Goal: Task Accomplishment & Management: Manage account settings

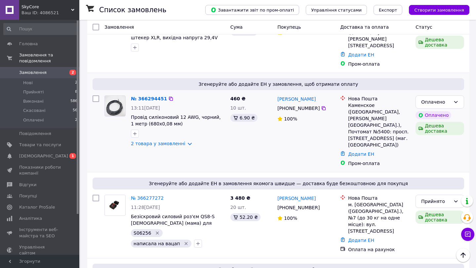
scroll to position [170, 0]
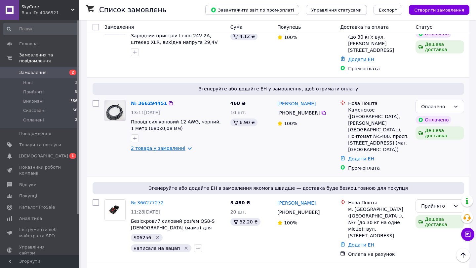
click at [183, 146] on link "2 товара у замовленні" at bounding box center [158, 148] width 55 height 5
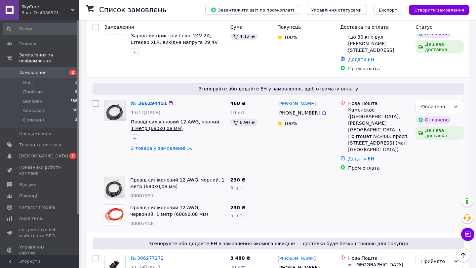
click at [163, 119] on span "Провід силіконовий 12 AWG, чорний, 1 метр (680х0,08 мм)" at bounding box center [176, 125] width 90 height 12
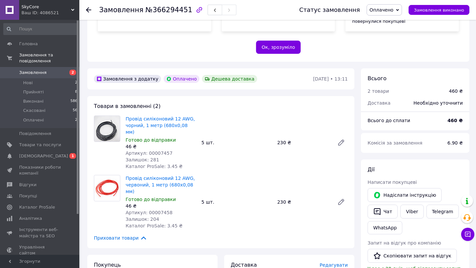
scroll to position [152, 0]
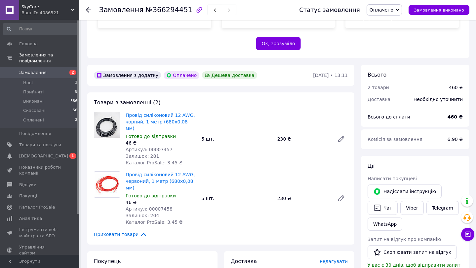
click at [161, 147] on span "Артикул: 00007457" at bounding box center [149, 149] width 47 height 5
copy span "00007457"
click at [160, 206] on span "Артикул: 00007458" at bounding box center [149, 208] width 47 height 5
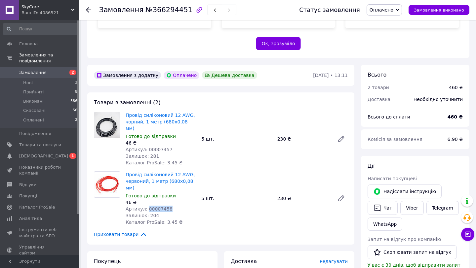
copy span "00007458"
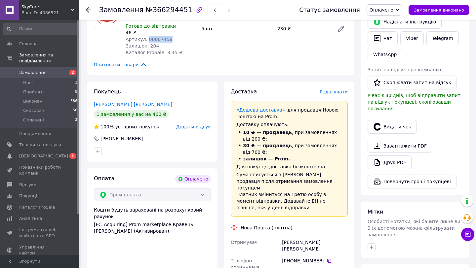
scroll to position [337, 0]
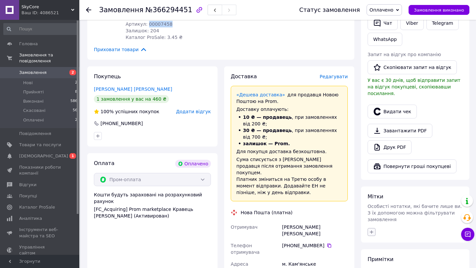
click at [371, 230] on icon "button" at bounding box center [371, 232] width 5 height 5
type input "S06257"
click at [408, 260] on span "Створити мітку S06257" at bounding box center [405, 262] width 53 height 5
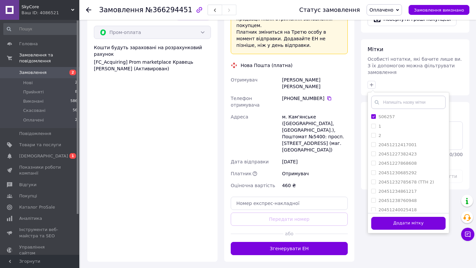
scroll to position [516, 0]
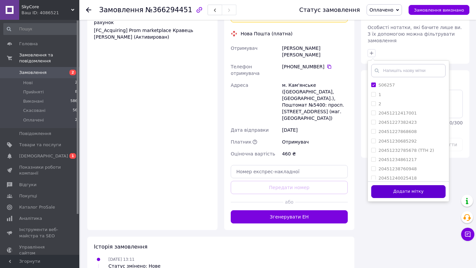
click at [417, 185] on button "Додати мітку" at bounding box center [408, 191] width 74 height 13
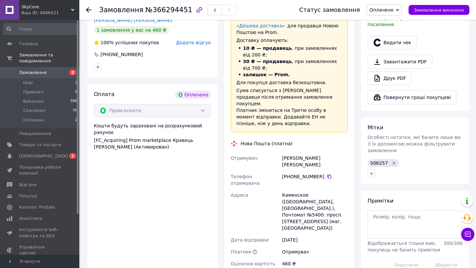
scroll to position [405, 0]
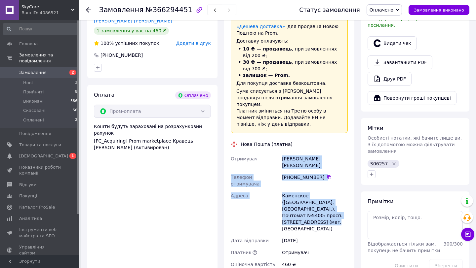
drag, startPoint x: 282, startPoint y: 132, endPoint x: 317, endPoint y: 180, distance: 59.6
click at [317, 181] on div "Отримувач Товкевич Владимир Телефон отримувача +380 67 166 88 66   Адреса Камен…" at bounding box center [289, 212] width 120 height 118
copy div "Товкевич Владимир Телефон отримувача +380 67 166 88 66   Адреса Каменское (Днеп…"
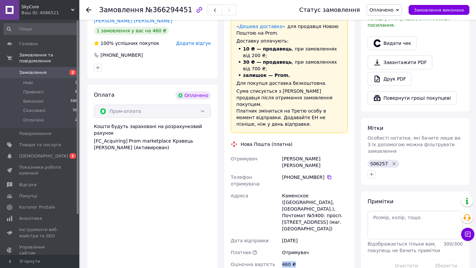
drag, startPoint x: 283, startPoint y: 218, endPoint x: 298, endPoint y: 218, distance: 14.5
click at [298, 259] on div "460 ₴" at bounding box center [314, 265] width 68 height 12
copy div "460 ₴"
click at [384, 10] on span "Оплачено" at bounding box center [381, 9] width 24 height 5
click at [384, 22] on li "Прийнято" at bounding box center [384, 23] width 35 height 10
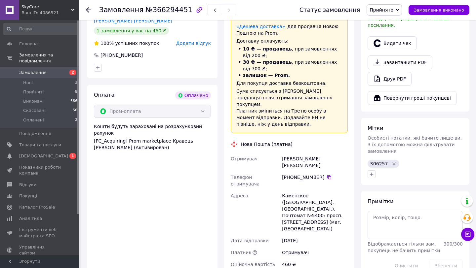
click at [38, 70] on span "Замовлення" at bounding box center [32, 73] width 27 height 6
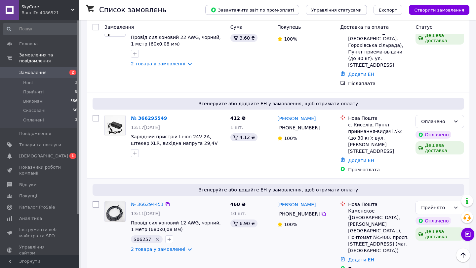
scroll to position [171, 0]
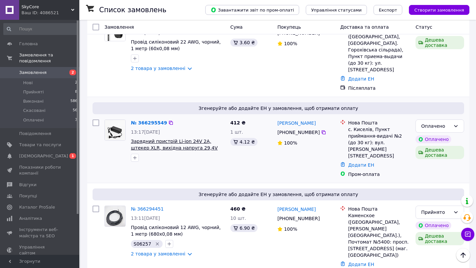
click at [151, 139] on span "Зарядний пристрій Li-ion 24V 2A, штекер XLR, вихідна напруга 29,4V" at bounding box center [174, 145] width 87 height 12
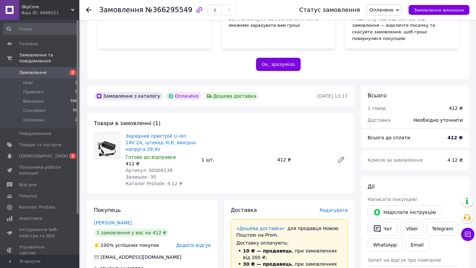
scroll to position [132, 0]
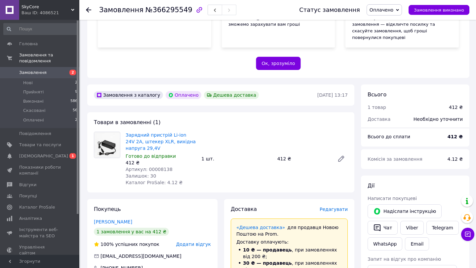
click at [161, 167] on span "Артикул: 00008138" at bounding box center [149, 169] width 47 height 5
copy span "00008138"
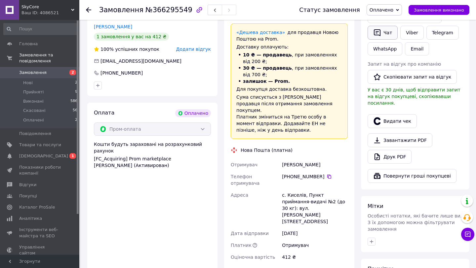
scroll to position [345, 0]
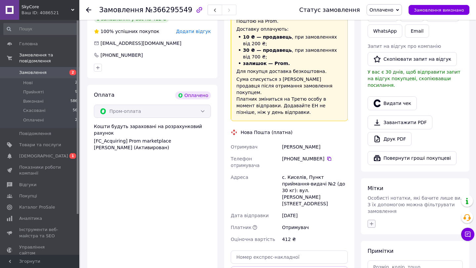
click at [371, 221] on icon "button" at bounding box center [371, 223] width 5 height 5
type input "S06258"
click at [396, 252] on span "Створити мітку S06258" at bounding box center [405, 254] width 53 height 5
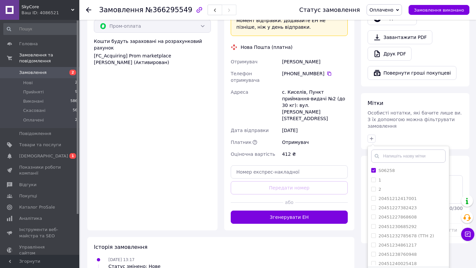
scroll to position [437, 0]
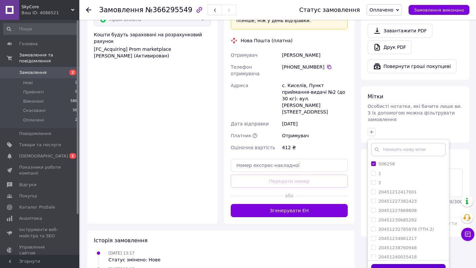
click at [420, 264] on button "Додати мітку" at bounding box center [408, 270] width 74 height 13
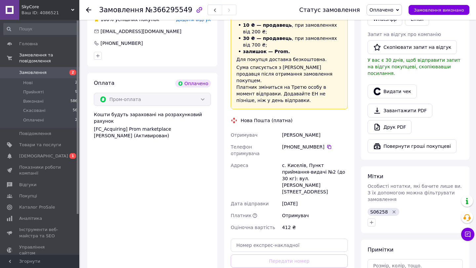
scroll to position [363, 0]
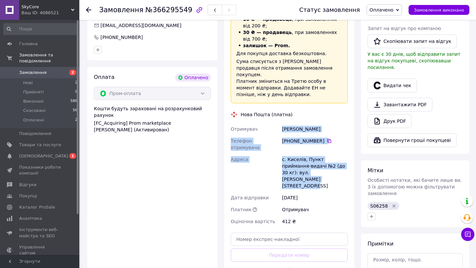
drag, startPoint x: 282, startPoint y: 109, endPoint x: 332, endPoint y: 151, distance: 65.9
click at [332, 152] on div "Отримувач Онисько Віталій Телефон отримувача +380 66 698 08 63   Адреса с. Кисе…" at bounding box center [289, 175] width 120 height 104
copy div "Онисько Віталій Телефон отримувача +380 66 698 08 63   Адреса с. Киселів, Пункт…"
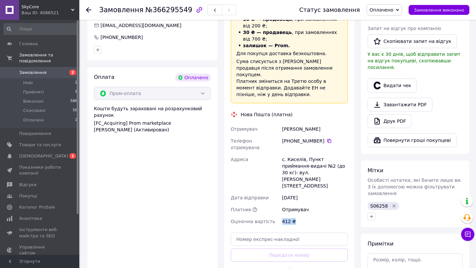
drag, startPoint x: 282, startPoint y: 188, endPoint x: 292, endPoint y: 188, distance: 9.9
click at [292, 216] on div "412 ₴" at bounding box center [314, 222] width 68 height 12
copy div "412 ₴"
click at [392, 10] on span "Оплачено" at bounding box center [381, 9] width 24 height 5
click at [390, 23] on li "Прийнято" at bounding box center [384, 23] width 35 height 10
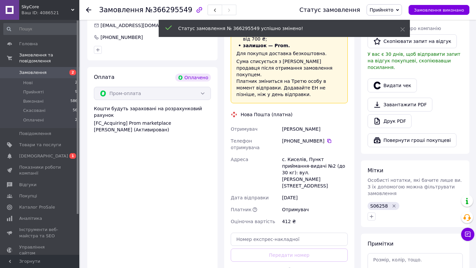
click at [58, 71] on span "Замовлення" at bounding box center [40, 73] width 42 height 6
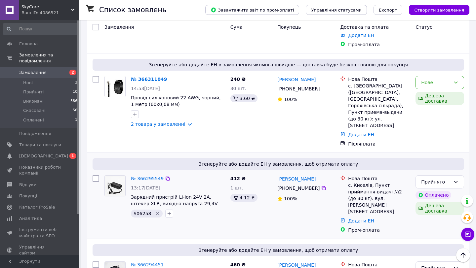
scroll to position [115, 0]
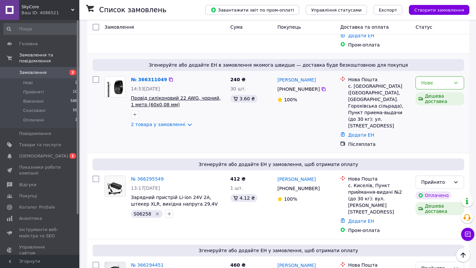
click at [176, 95] on span "Провід силіконовий 22 AWG, чорний, 1 метр (60х0,08 мм)" at bounding box center [176, 101] width 90 height 12
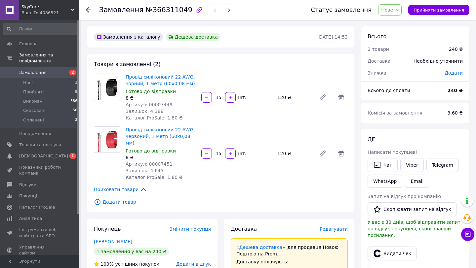
click at [160, 103] on span "Артикул: 00007449" at bounding box center [149, 104] width 47 height 5
copy span "00007449"
click at [155, 162] on span "Артикул: 00007451" at bounding box center [149, 164] width 47 height 5
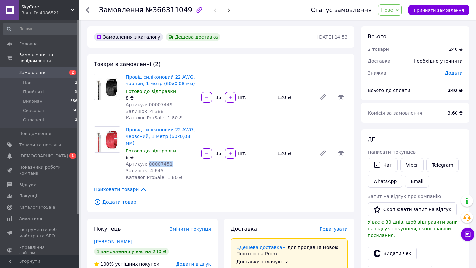
copy span "00007451"
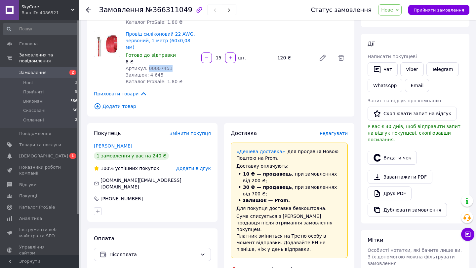
scroll to position [185, 0]
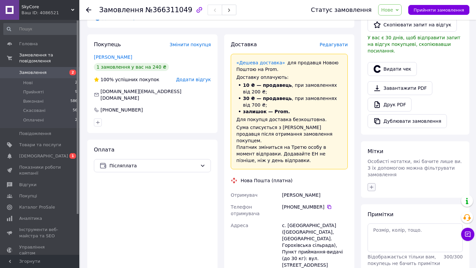
click at [374, 185] on icon "button" at bounding box center [371, 187] width 5 height 5
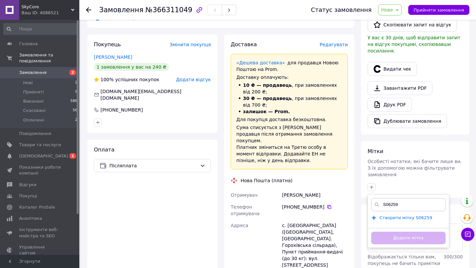
type input "S06259"
click at [396, 215] on span "Створити мітку S06259" at bounding box center [405, 217] width 53 height 5
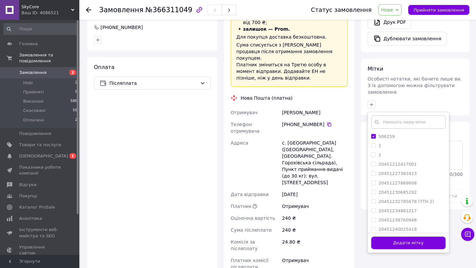
scroll to position [298, 0]
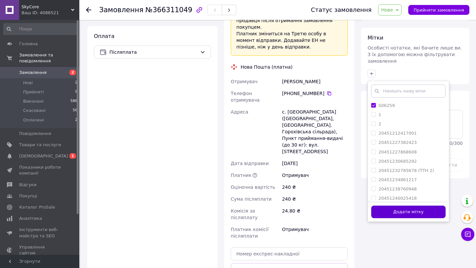
click at [416, 208] on button "Додати мітку" at bounding box center [408, 212] width 74 height 13
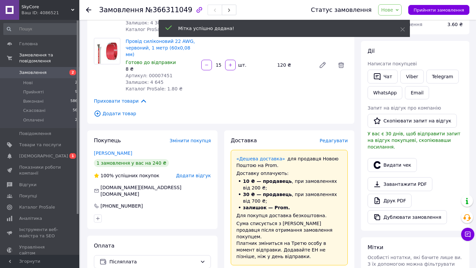
scroll to position [90, 0]
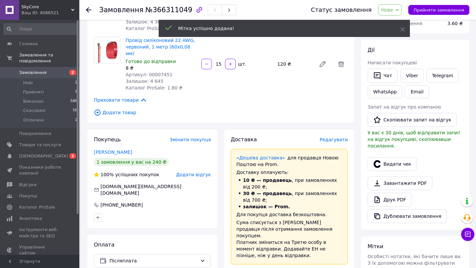
click at [398, 9] on icon at bounding box center [396, 10] width 3 height 3
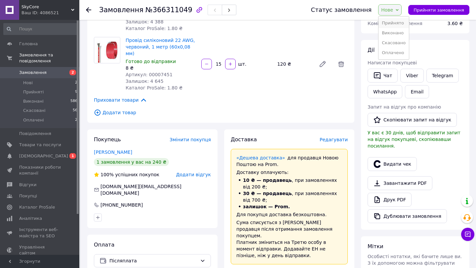
click at [396, 23] on li "Прийнято" at bounding box center [393, 23] width 30 height 10
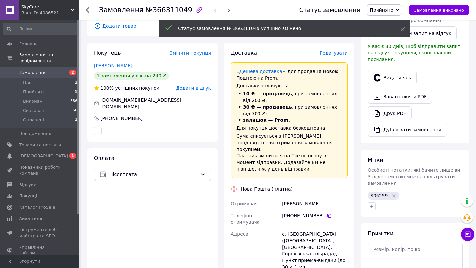
scroll to position [174, 0]
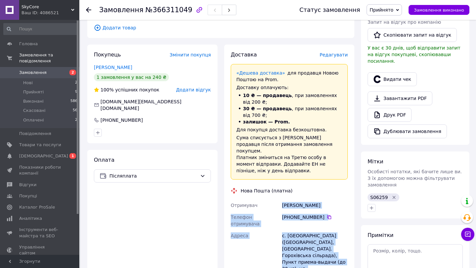
drag, startPoint x: 281, startPoint y: 191, endPoint x: 329, endPoint y: 247, distance: 73.3
copy div "Евгений Рожок Телефон отримувача +380 50 315 00 80   Адреса с. Олександрівка (М…"
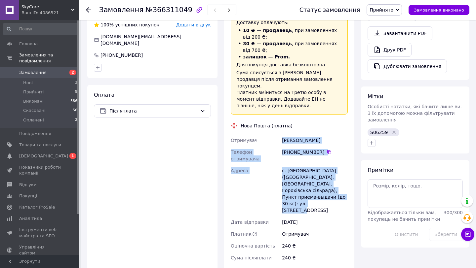
scroll to position [302, 0]
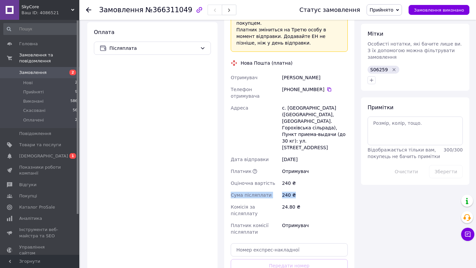
drag, startPoint x: 230, startPoint y: 167, endPoint x: 297, endPoint y: 170, distance: 67.1
click at [297, 170] on div "Отримувач Евгений Рожок Телефон отримувача +380 50 315 00 80   Адреса с. Олекса…" at bounding box center [289, 155] width 120 height 167
copy div "Сума післяплати 240 ₴"
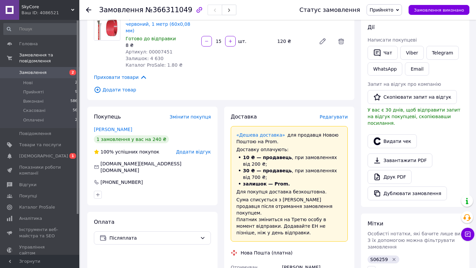
scroll to position [111, 0]
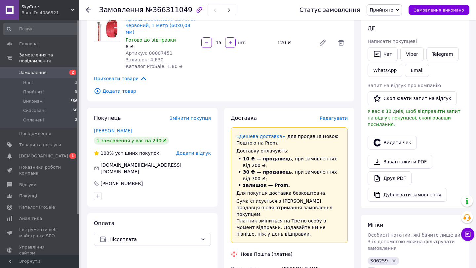
click at [39, 73] on span "Замовлення" at bounding box center [32, 73] width 27 height 6
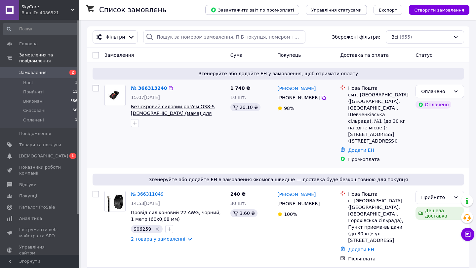
click at [159, 115] on span "Безіскровий силовий роз'єм QS8-S [DEMOGRAPHIC_DATA] (мама) для високих струмів" at bounding box center [173, 113] width 84 height 19
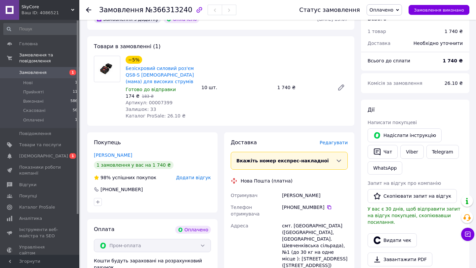
scroll to position [206, 0]
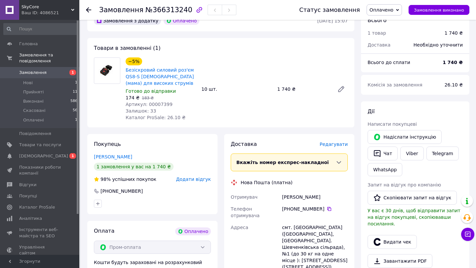
click at [168, 102] on span "Артикул: 00007399" at bounding box center [149, 104] width 47 height 5
copy span "Артикул: 00007399"
click at [162, 102] on span "Артикул: 00007399" at bounding box center [149, 104] width 47 height 5
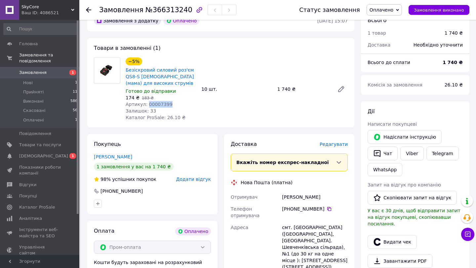
copy span "00007399"
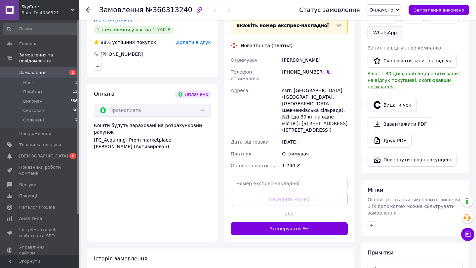
scroll to position [359, 0]
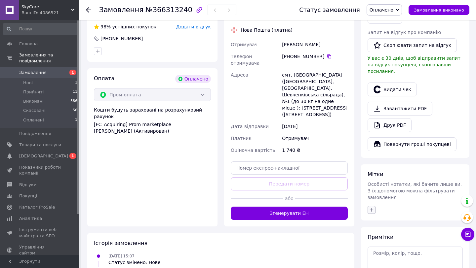
click at [374, 207] on icon "button" at bounding box center [371, 209] width 5 height 5
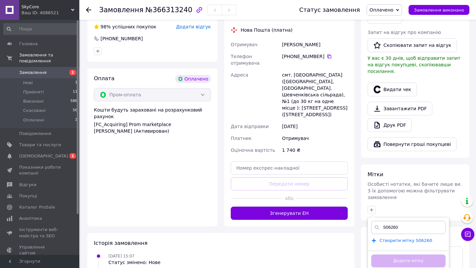
type input "S06260"
click at [401, 238] on span "Створити мітку S06260" at bounding box center [405, 240] width 53 height 5
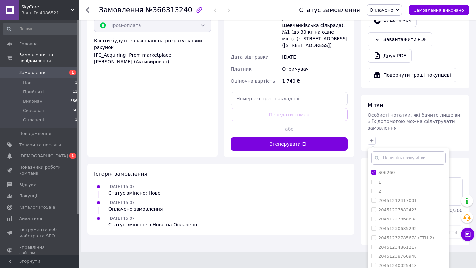
scroll to position [430, 0]
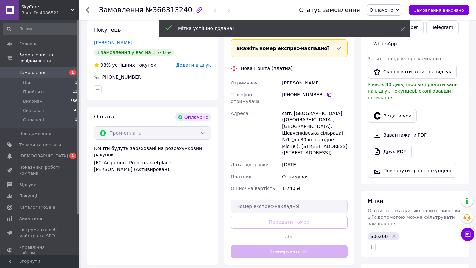
scroll to position [319, 0]
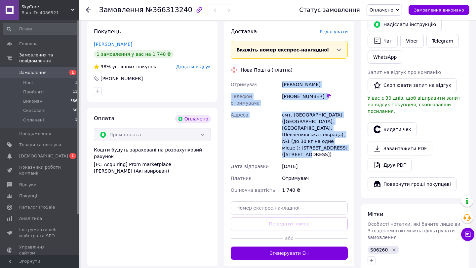
drag, startPoint x: 281, startPoint y: 71, endPoint x: 325, endPoint y: 126, distance: 70.5
click at [326, 127] on div "Отримувач Самилов Андрій Телефон отримувача +380 98 437 80 28   Адреса смт. Шев…" at bounding box center [289, 138] width 120 height 118
copy div "Самилов Андрій Телефон отримувача +380 98 437 80 28   Адреса смт. Шевченкове (Х…"
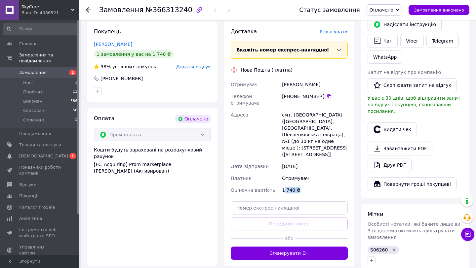
drag, startPoint x: 283, startPoint y: 163, endPoint x: 297, endPoint y: 163, distance: 13.9
click at [297, 184] on div "1 740 ₴" at bounding box center [314, 190] width 68 height 12
click at [274, 184] on div "Оціночна вартість" at bounding box center [254, 190] width 51 height 12
drag, startPoint x: 281, startPoint y: 163, endPoint x: 298, endPoint y: 162, distance: 17.2
click at [298, 184] on div "1 740 ₴" at bounding box center [314, 190] width 68 height 12
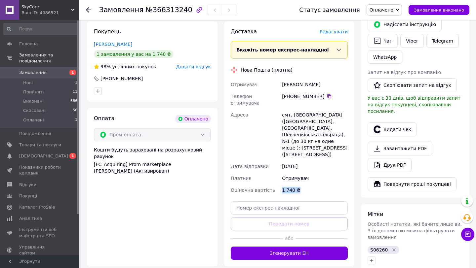
copy div "1 740 ₴"
click at [385, 11] on span "Оплачено" at bounding box center [381, 9] width 24 height 5
click at [387, 25] on li "Прийнято" at bounding box center [384, 23] width 35 height 10
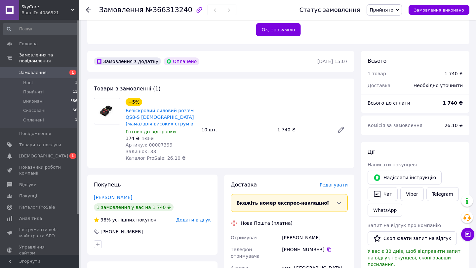
scroll to position [135, 0]
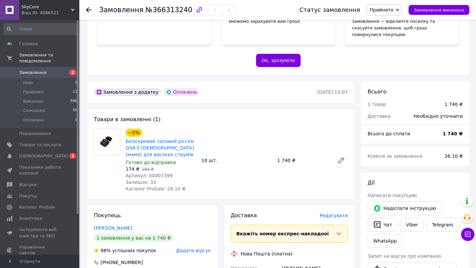
click at [60, 72] on span "Замовлення" at bounding box center [40, 73] width 42 height 6
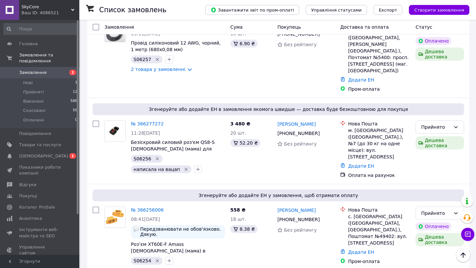
scroll to position [356, 0]
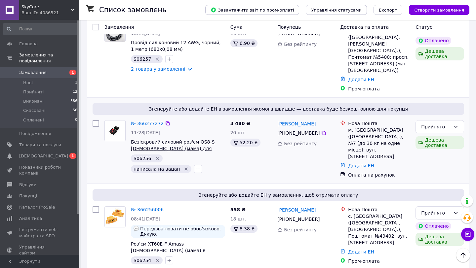
click at [185, 139] on span "Безіскровий силовий роз'єм QS8-S [DEMOGRAPHIC_DATA] (мама) для високих струмів" at bounding box center [173, 148] width 84 height 19
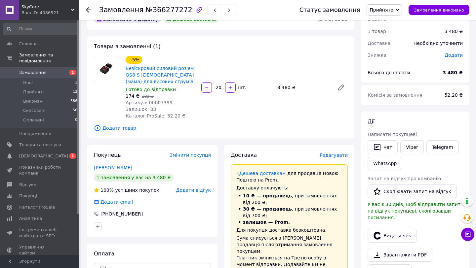
scroll to position [13, 0]
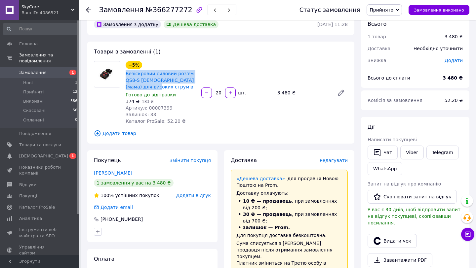
drag, startPoint x: 124, startPoint y: 73, endPoint x: 163, endPoint y: 86, distance: 41.5
click at [163, 87] on div "−5% Безіскровий силовий роз'єм QS8-S Female (мама) для високих струмів Готово д…" at bounding box center [161, 93] width 76 height 66
copy link "Безіскровий силовий роз'єм QS8-S [DEMOGRAPHIC_DATA] (мама) для високих струмів"
click at [165, 107] on span "Артикул: 00007399" at bounding box center [149, 107] width 47 height 5
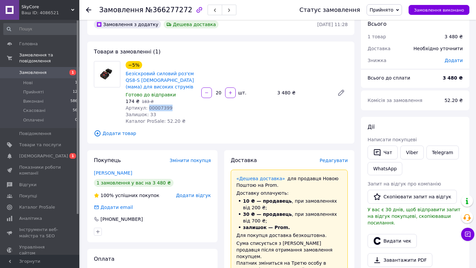
copy span "00007399"
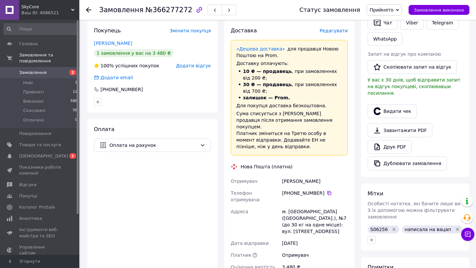
scroll to position [148, 0]
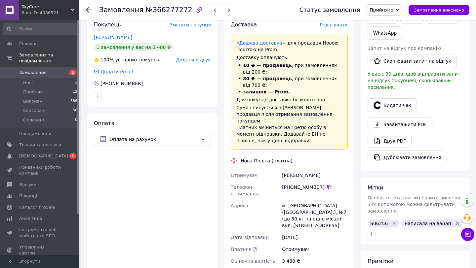
click at [376, 221] on span "S06256" at bounding box center [379, 223] width 18 height 5
copy span "S06256"
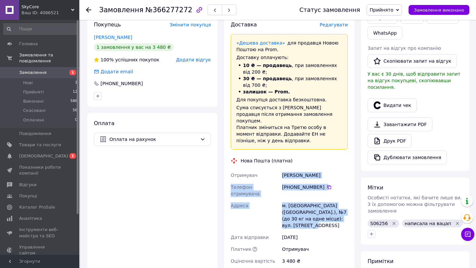
drag, startPoint x: 282, startPoint y: 168, endPoint x: 331, endPoint y: 211, distance: 64.8
click at [331, 212] on div "Отримувач Якимчук Виталий Телефон отримувача +380 63 509 15 22   Адреса м. Павл…" at bounding box center [289, 218] width 120 height 98
copy div "Якимчук Виталий Телефон отримувача +380 63 509 15 22   Адреса м. Павлоград (Дні…"
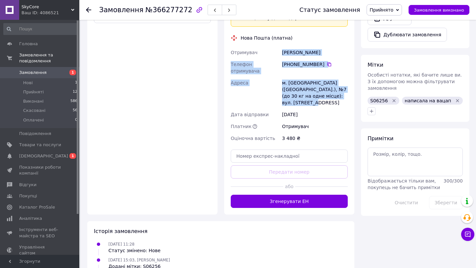
scroll to position [305, 0]
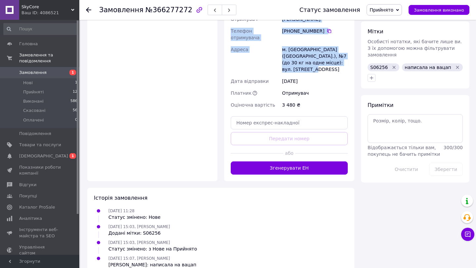
click at [43, 70] on span "Замовлення" at bounding box center [32, 73] width 27 height 6
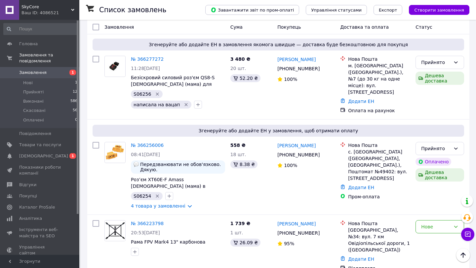
scroll to position [423, 0]
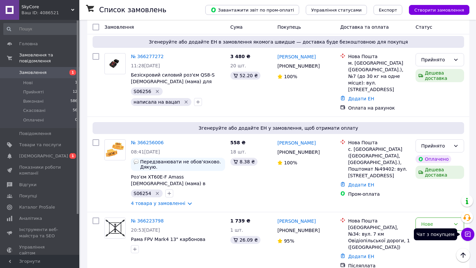
click at [465, 239] on button "Чат з покупцем" at bounding box center [467, 234] width 13 height 13
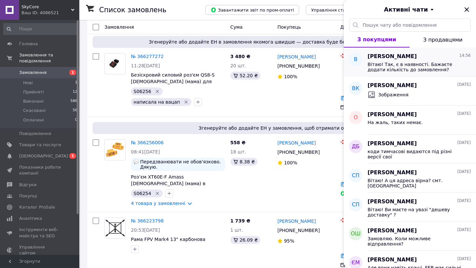
click at [404, 63] on span "Вітаю! Так, є в наявності. Бажаєте додати кількість до замовлення?" at bounding box center [414, 67] width 94 height 11
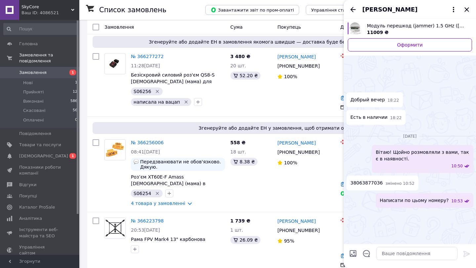
scroll to position [1114, 0]
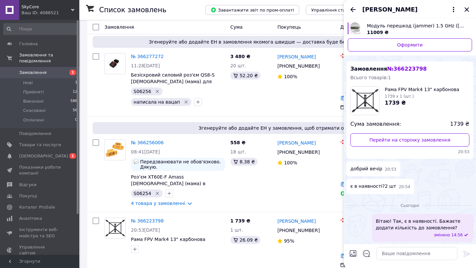
click at [466, 15] on div "[PERSON_NAME]" at bounding box center [410, 9] width 132 height 19
click at [466, 11] on icon "Закрити" at bounding box center [467, 10] width 8 height 8
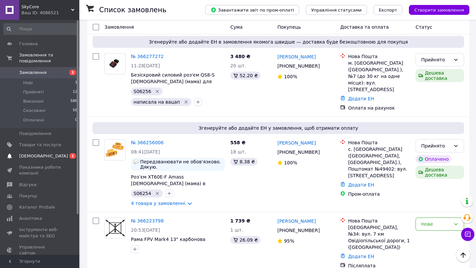
click at [42, 157] on span "[DEMOGRAPHIC_DATA]" at bounding box center [43, 156] width 49 height 6
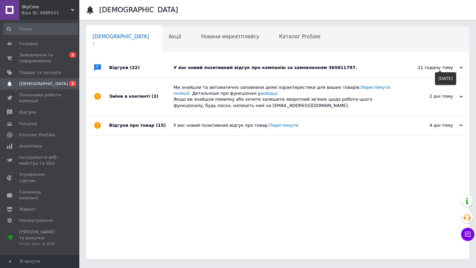
click at [451, 70] on div "21 годину тому" at bounding box center [429, 68] width 66 height 6
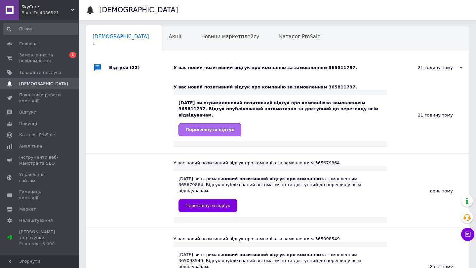
click at [210, 132] on link "Переглянути відгук" at bounding box center [209, 129] width 63 height 13
click at [169, 39] on span "Акції" at bounding box center [175, 37] width 13 height 6
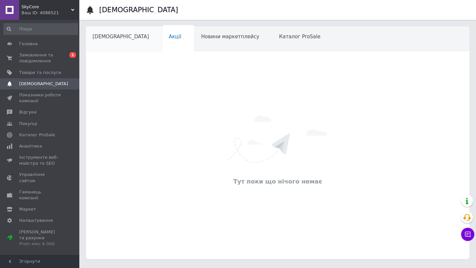
click at [111, 39] on span "[DEMOGRAPHIC_DATA]" at bounding box center [121, 37] width 56 height 6
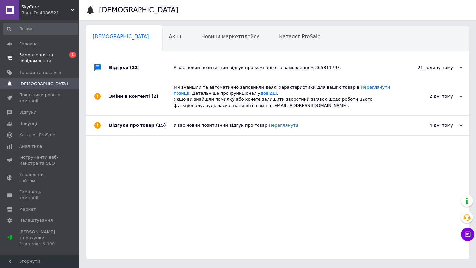
click at [39, 61] on span "Замовлення та повідомлення" at bounding box center [40, 58] width 42 height 12
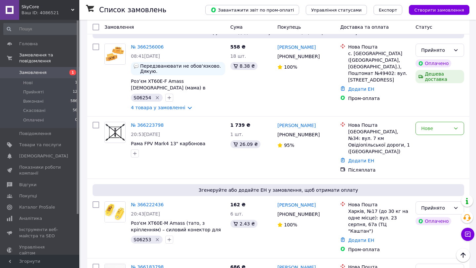
scroll to position [522, 0]
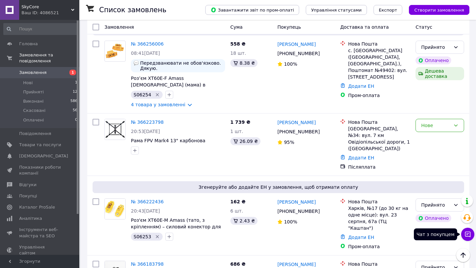
click at [469, 238] on button "Чат з покупцем" at bounding box center [467, 234] width 13 height 13
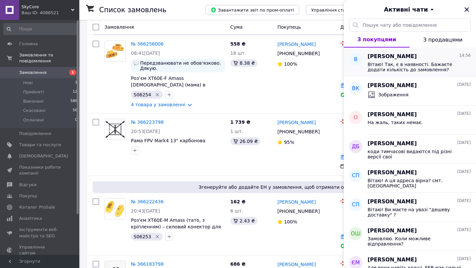
click at [421, 62] on span "Вітаю! Так, є в наявності. Бажаєте додати кількість до замовлення?" at bounding box center [414, 67] width 94 height 11
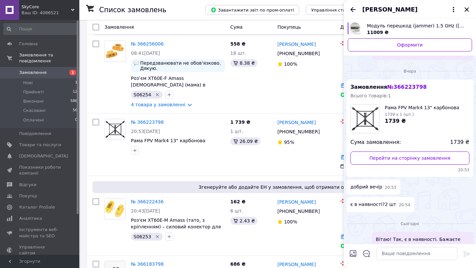
scroll to position [1114, 0]
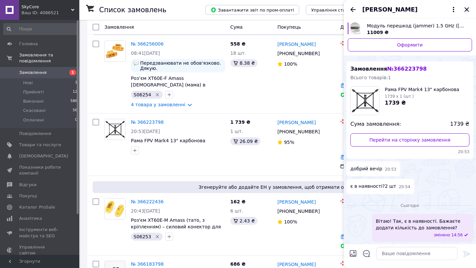
click at [469, 10] on icon "Закрити" at bounding box center [467, 10] width 8 height 8
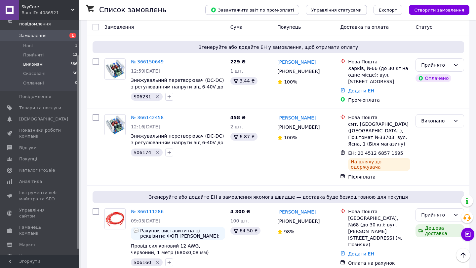
scroll to position [49, 0]
